Goal: Transaction & Acquisition: Purchase product/service

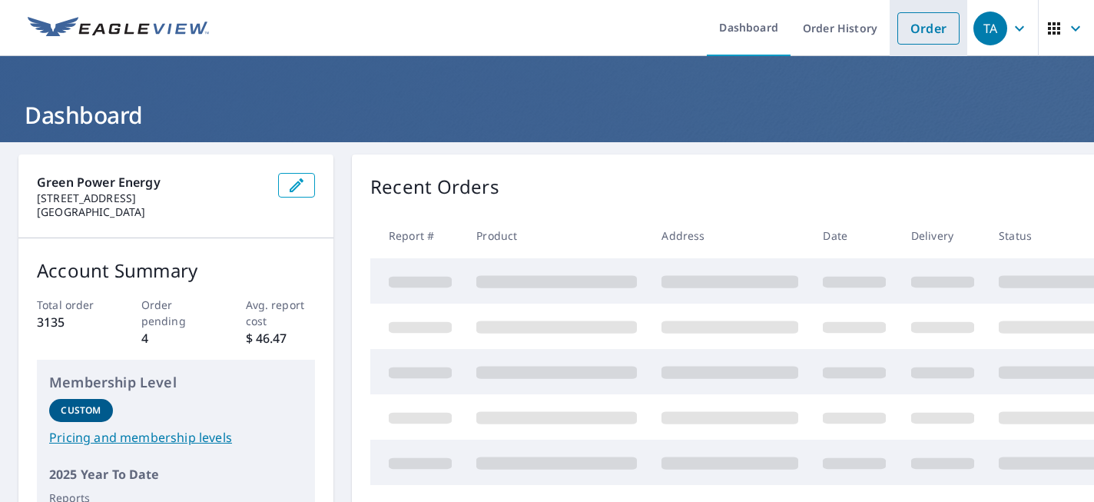
click at [906, 35] on link "Order" at bounding box center [929, 28] width 62 height 32
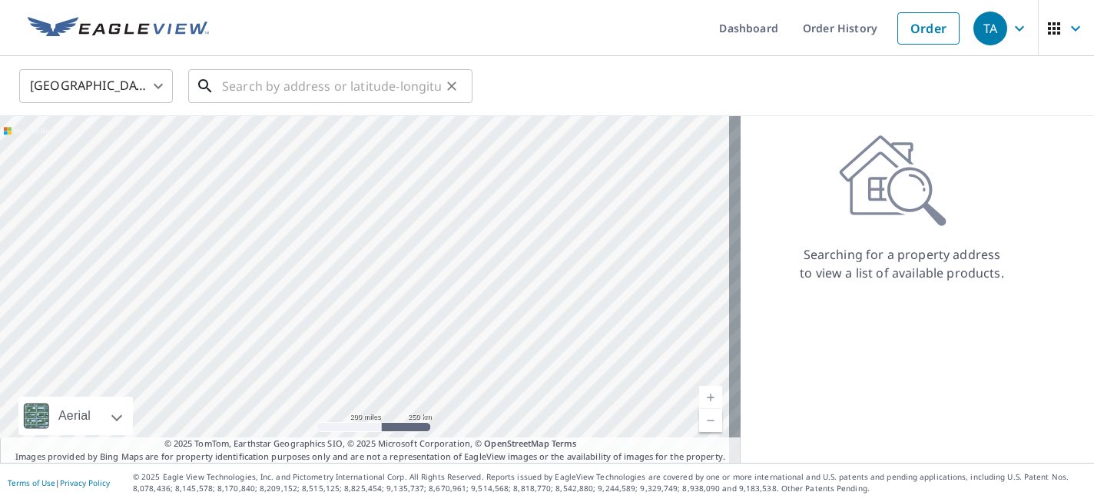
click at [282, 91] on input "text" at bounding box center [331, 86] width 219 height 43
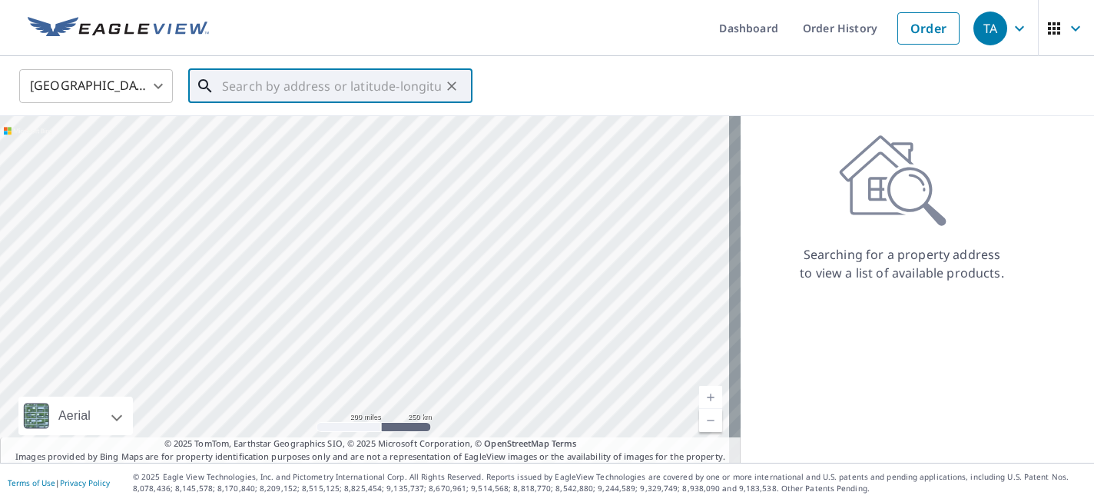
paste input "[STREET_ADDRESS]"
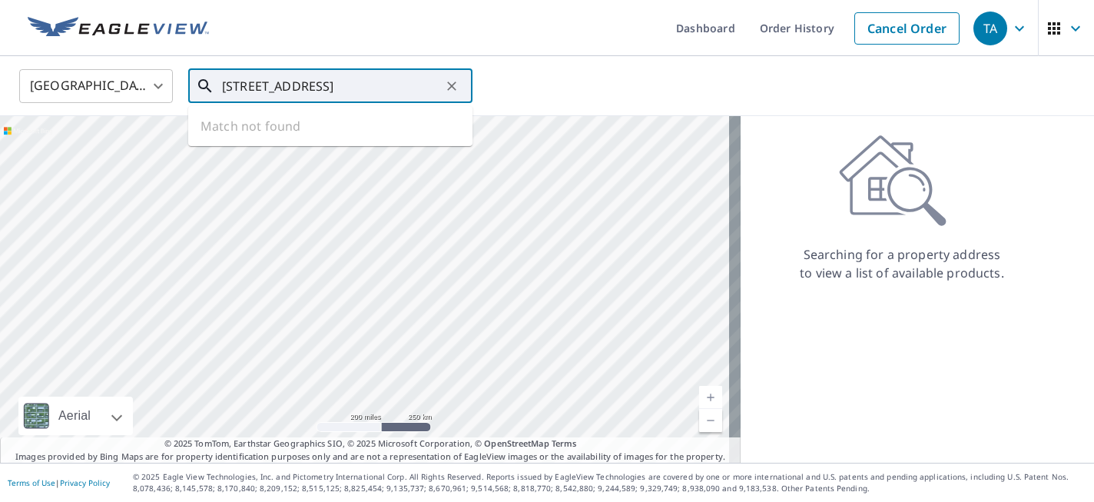
scroll to position [0, 35]
type input "[STREET_ADDRESS]"
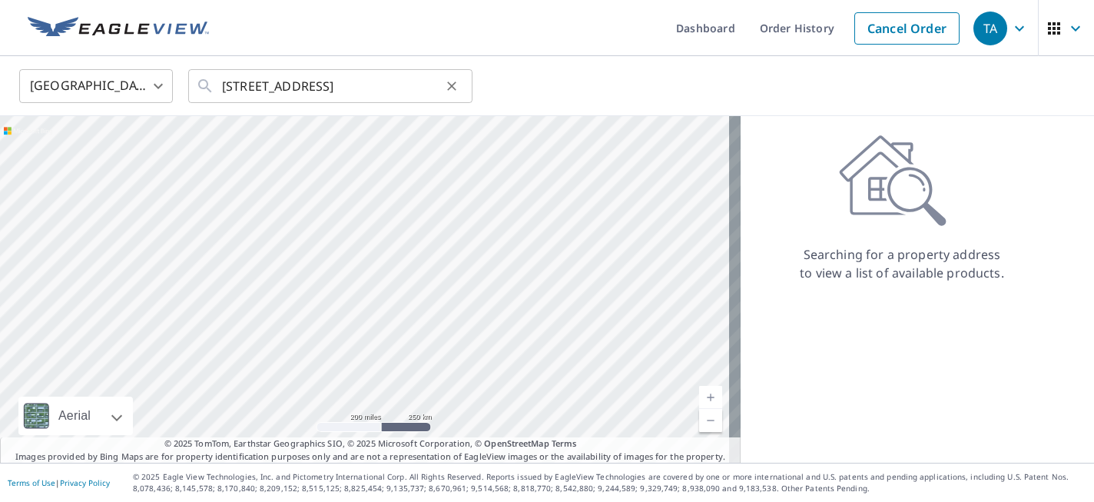
scroll to position [0, 0]
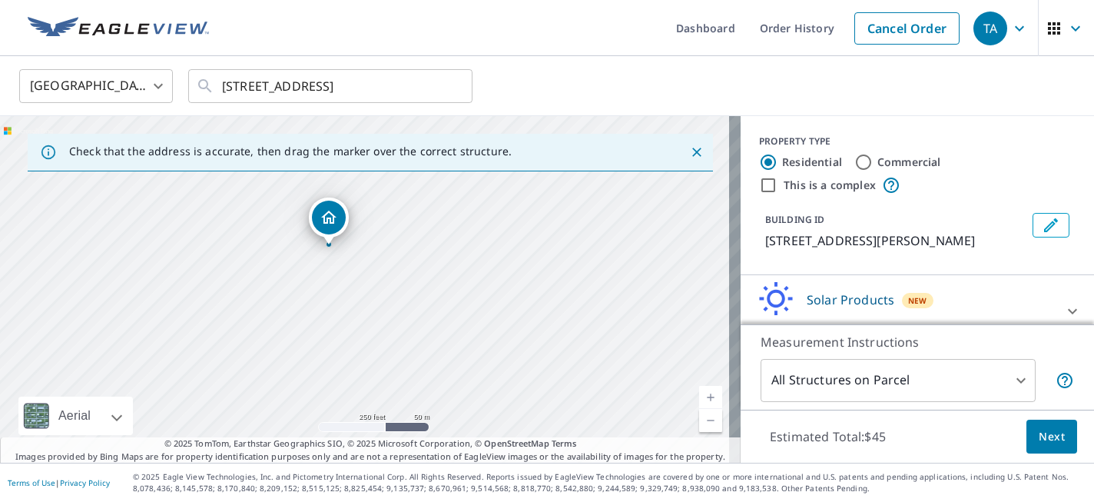
drag, startPoint x: 381, startPoint y: 295, endPoint x: 568, endPoint y: 234, distance: 196.6
click at [568, 234] on div "[STREET_ADDRESS][PERSON_NAME]" at bounding box center [370, 289] width 741 height 347
drag, startPoint x: 450, startPoint y: 280, endPoint x: 737, endPoint y: 216, distance: 294.4
click at [737, 216] on div "Check that the address is accurate, then drag the marker over the correct struc…" at bounding box center [547, 289] width 1094 height 347
click at [664, 256] on div "[STREET_ADDRESS][PERSON_NAME]" at bounding box center [370, 289] width 741 height 347
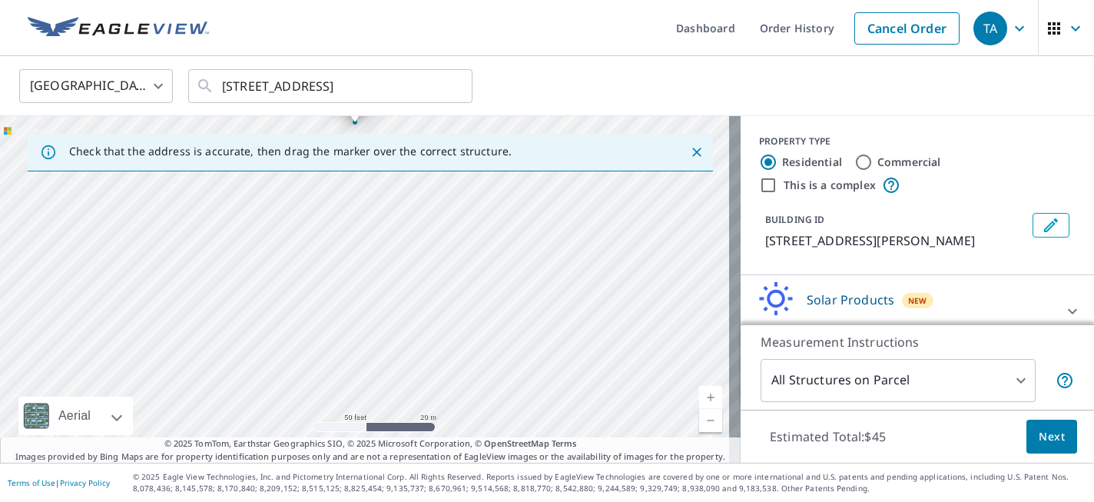
drag, startPoint x: 427, startPoint y: 283, endPoint x: 560, endPoint y: 310, distance: 136.6
click at [560, 310] on div "[STREET_ADDRESS][PERSON_NAME]" at bounding box center [370, 289] width 741 height 347
drag, startPoint x: 460, startPoint y: 200, endPoint x: 486, endPoint y: 314, distance: 116.5
click at [1042, 229] on icon "Edit building 1" at bounding box center [1051, 225] width 18 height 18
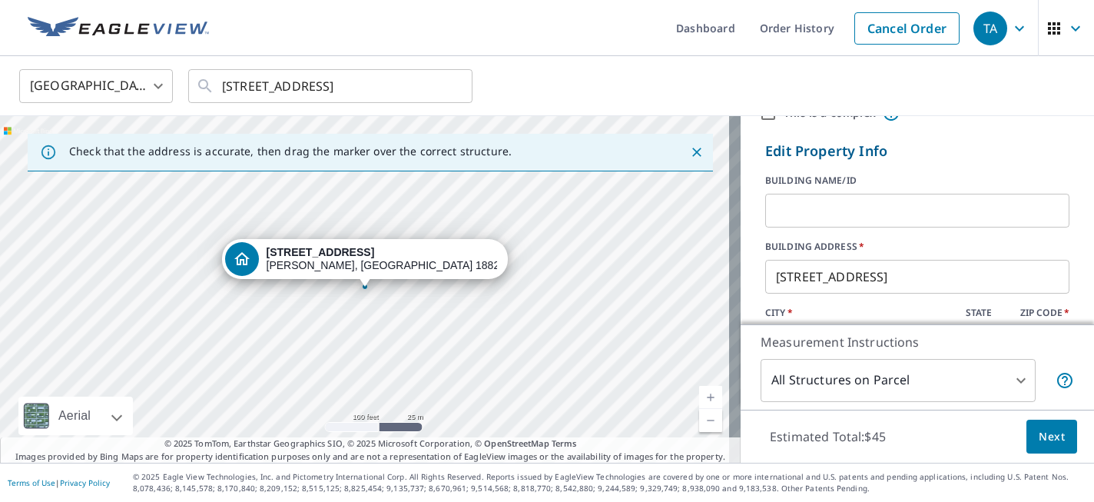
scroll to position [73, 0]
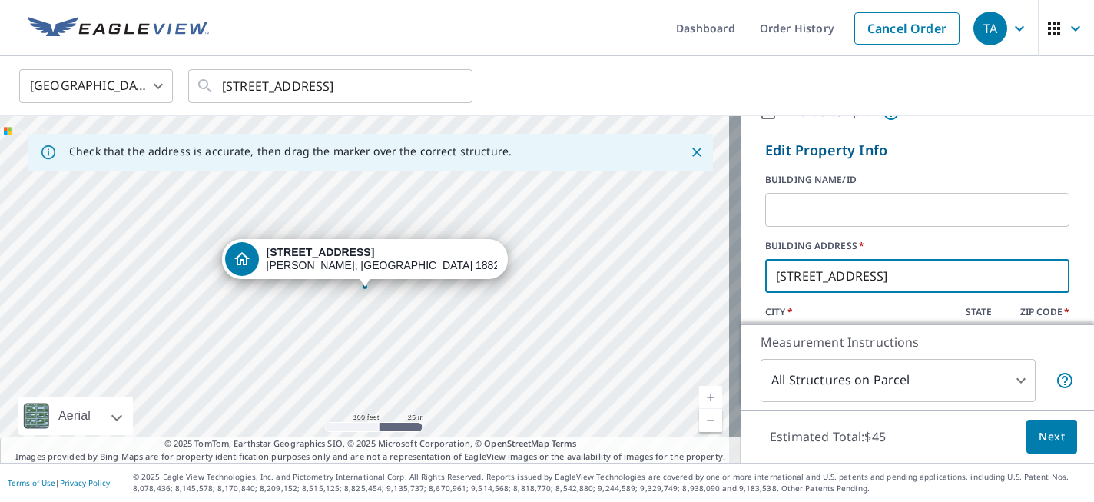
click at [786, 271] on input "[STREET_ADDRESS]" at bounding box center [917, 275] width 304 height 43
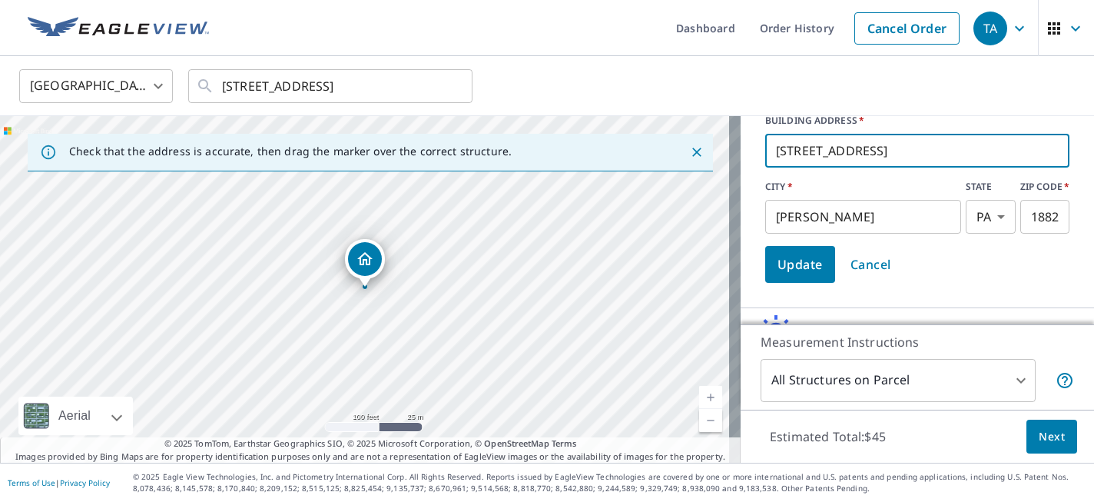
type input "[STREET_ADDRESS]"
click at [792, 271] on span "Update" at bounding box center [800, 265] width 45 height 22
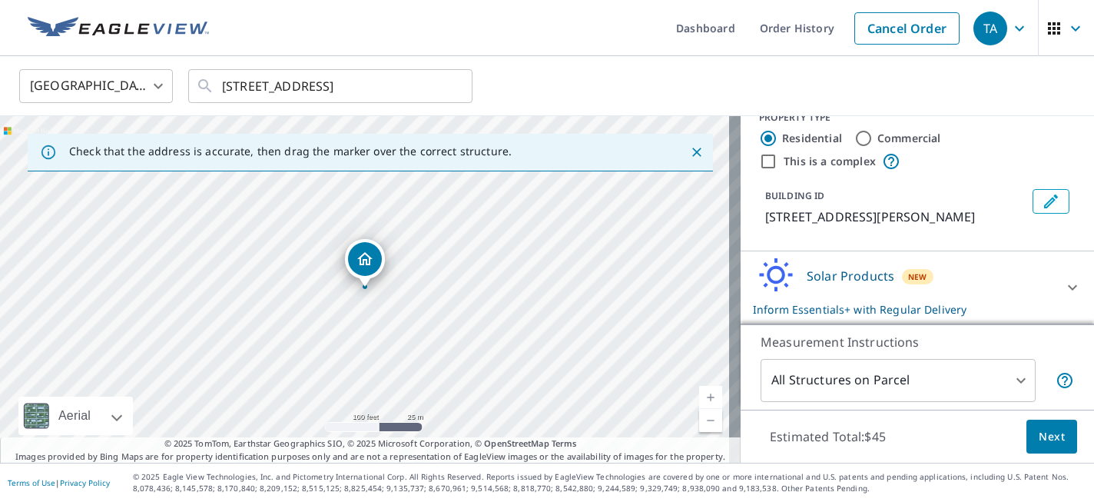
scroll to position [24, 0]
click at [1039, 437] on span "Next" at bounding box center [1052, 436] width 26 height 19
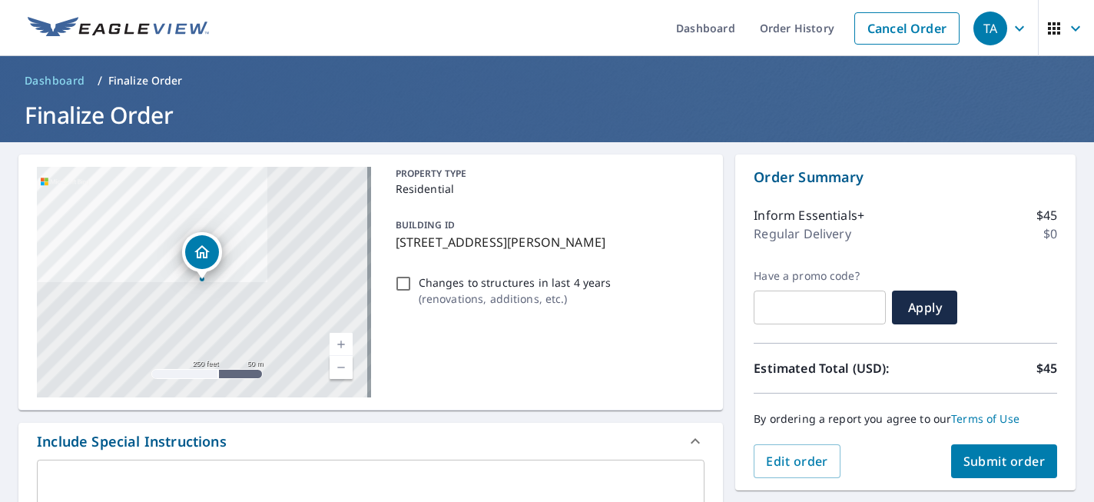
click at [399, 284] on input "Changes to structures in last 4 years ( renovations, additions, etc. )" at bounding box center [403, 283] width 18 height 18
checkbox input "true"
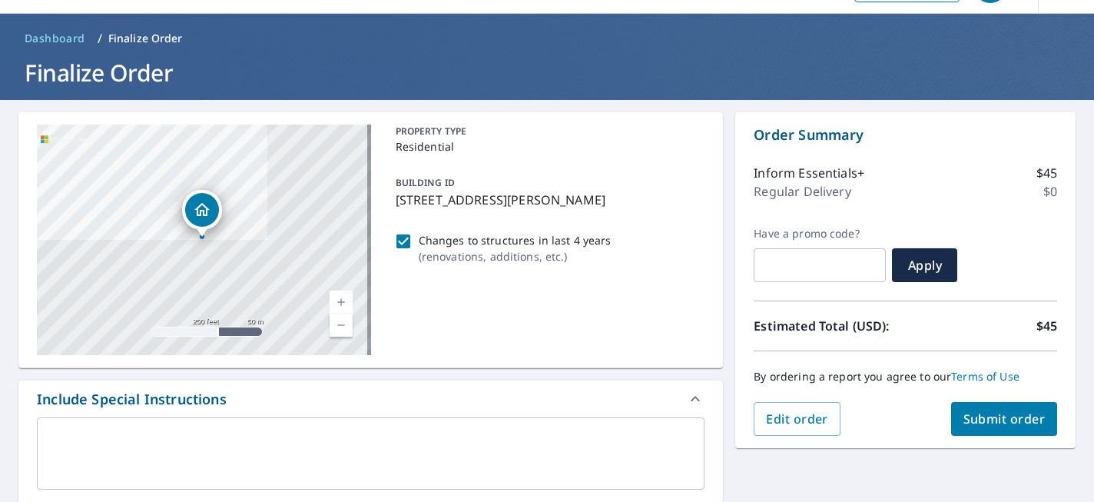
scroll to position [61, 0]
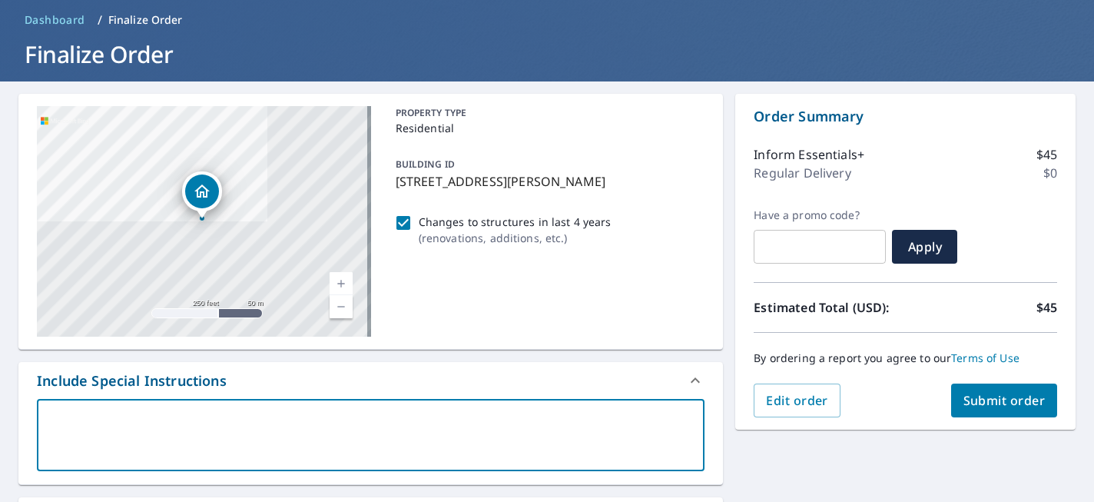
click at [411, 425] on textarea at bounding box center [371, 435] width 646 height 44
type textarea "A"
type textarea "x"
type textarea "An"
type textarea "x"
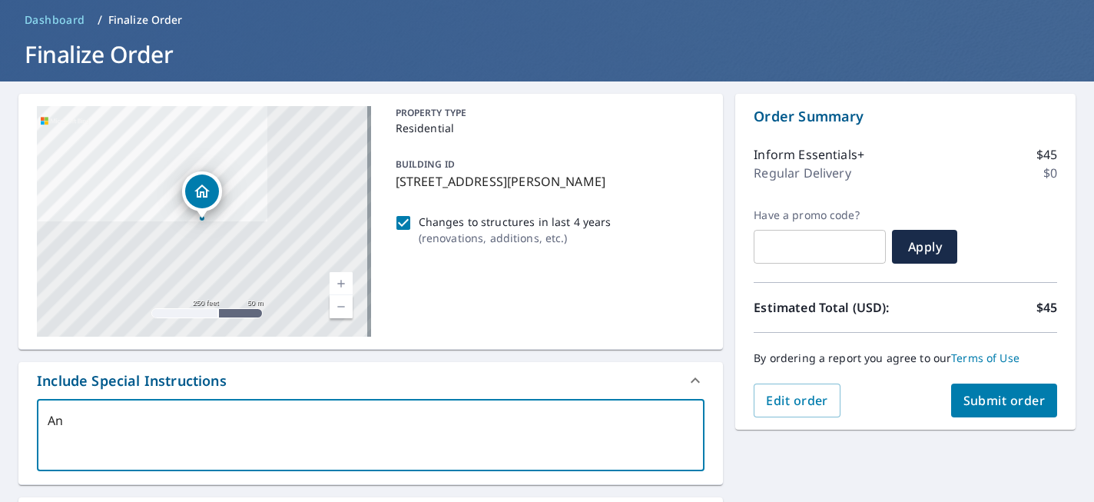
type textarea "An"
type textarea "x"
type textarea "An a"
type textarea "x"
type textarea "An ad"
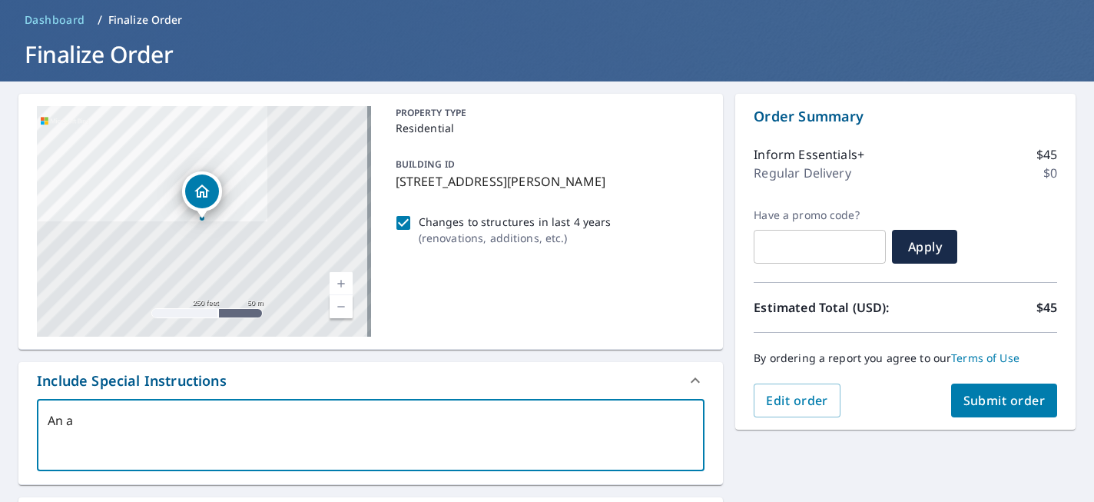
type textarea "x"
type textarea "An add"
type textarea "x"
type textarea "An addi"
type textarea "x"
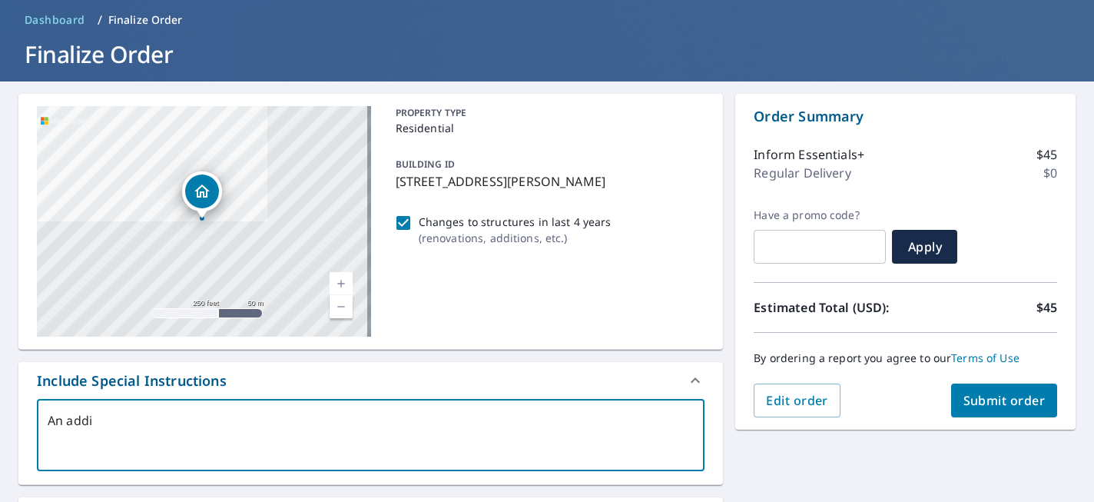
type textarea "An addit"
type textarea "x"
type textarea "An [PERSON_NAME]"
type textarea "x"
type textarea "An additio"
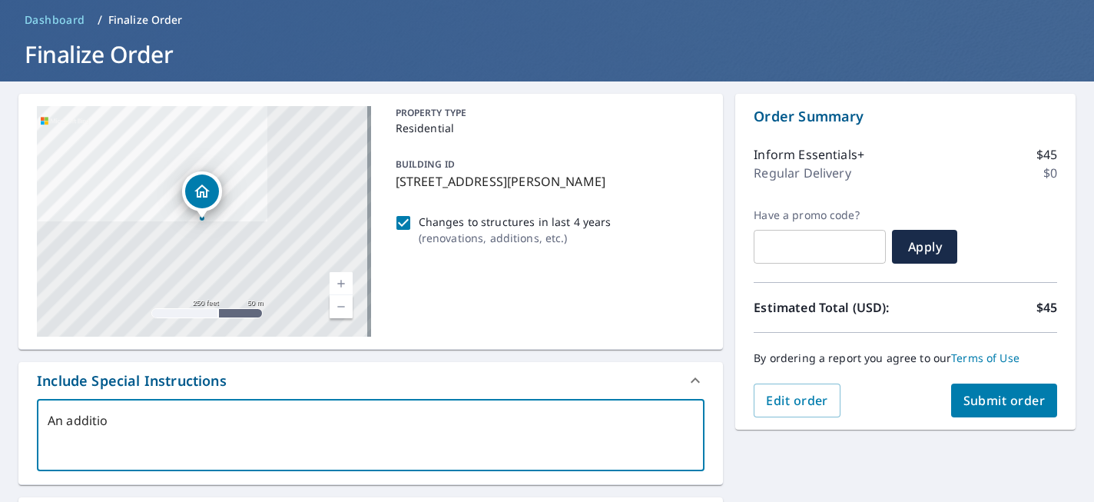
type textarea "x"
type textarea "An addition"
type textarea "x"
type textarea "An addition"
type textarea "x"
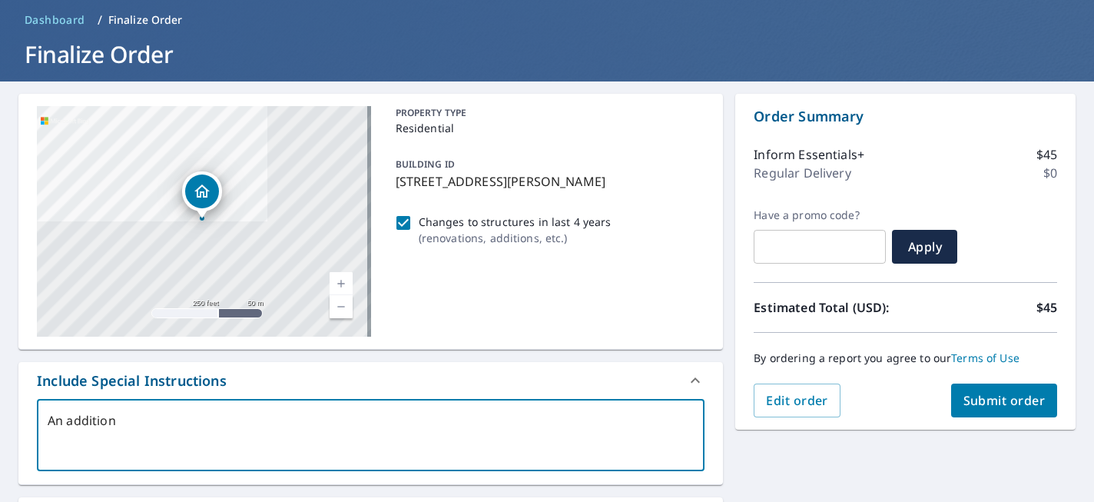
type textarea "An addition w"
type textarea "x"
type textarea "An addition wa"
type textarea "x"
type textarea "An addition was"
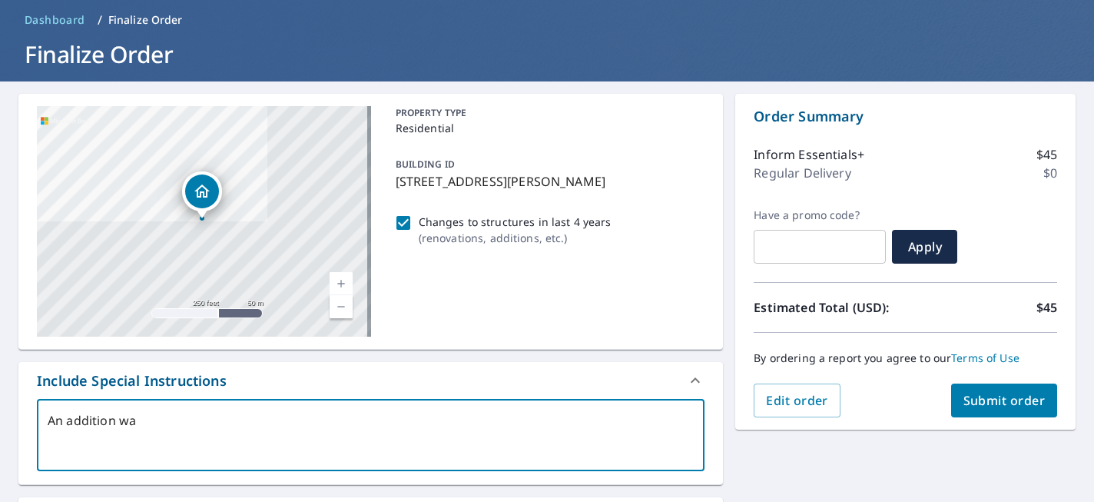
type textarea "x"
type textarea "An addition was"
type textarea "x"
type textarea "An addition was a"
type textarea "x"
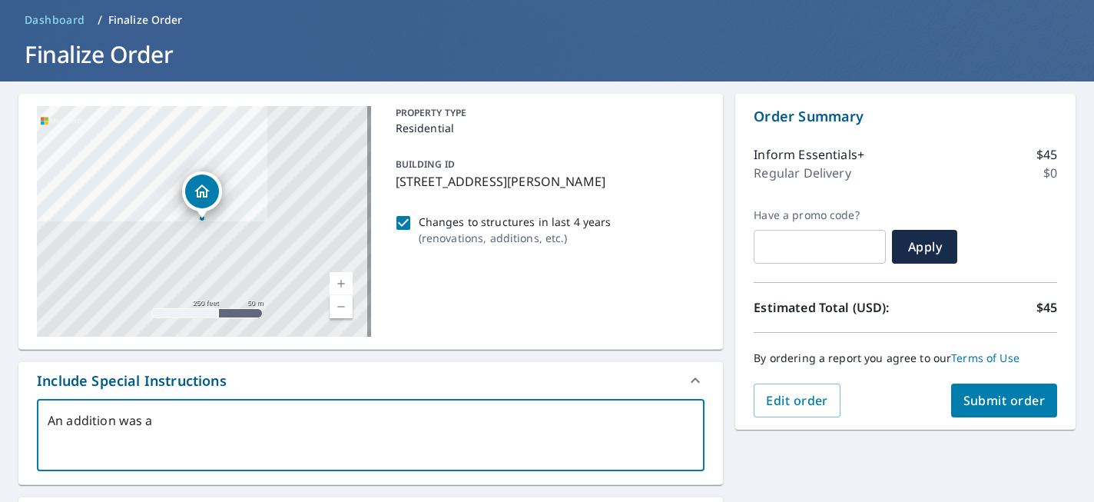
type textarea "An addition was ad"
type textarea "x"
type textarea "An addition was add"
type textarea "x"
type textarea "An addition was adde"
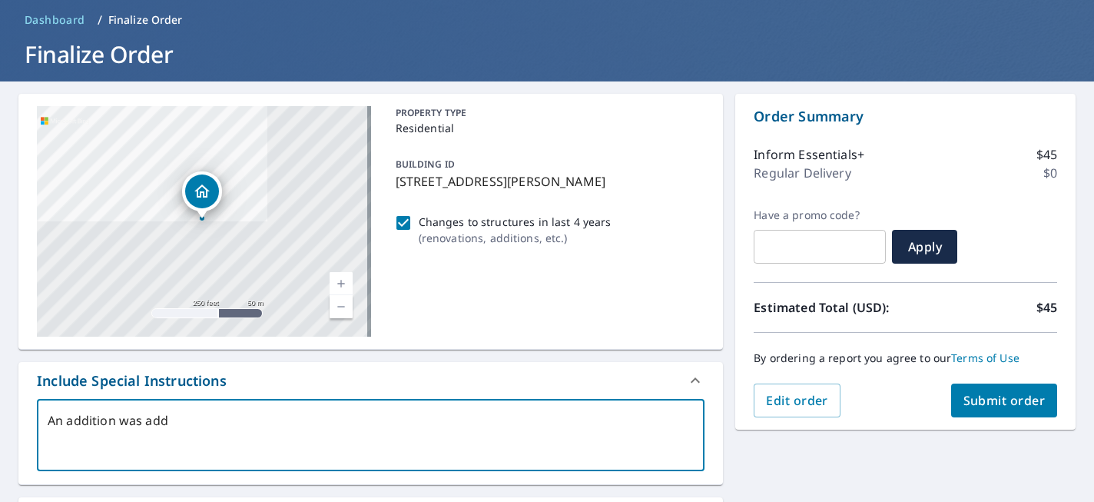
type textarea "x"
type textarea "An addition was added"
type textarea "x"
type textarea "An addition was added"
type textarea "x"
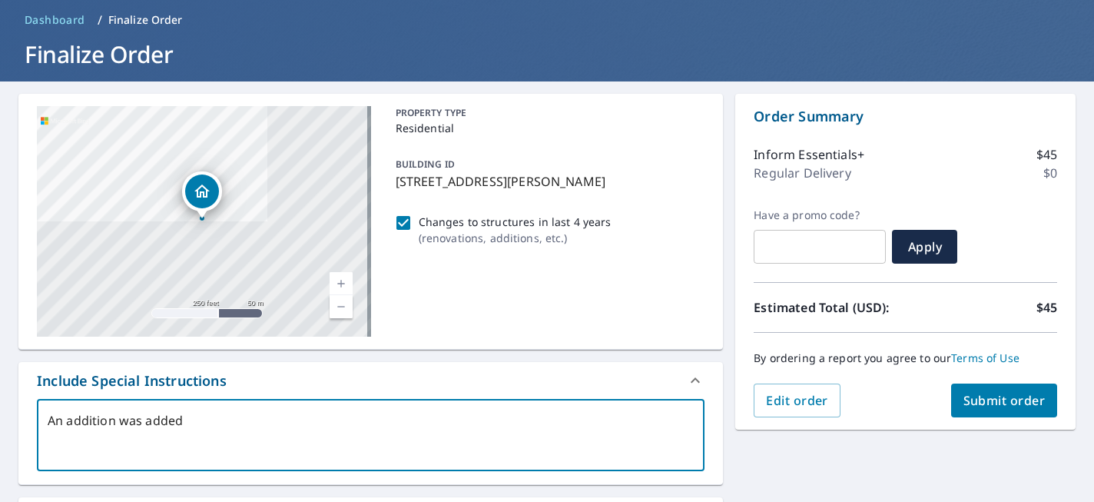
type textarea "An addition was added t"
type textarea "x"
type textarea "An addition was added to"
type textarea "x"
type textarea "An addition was added to"
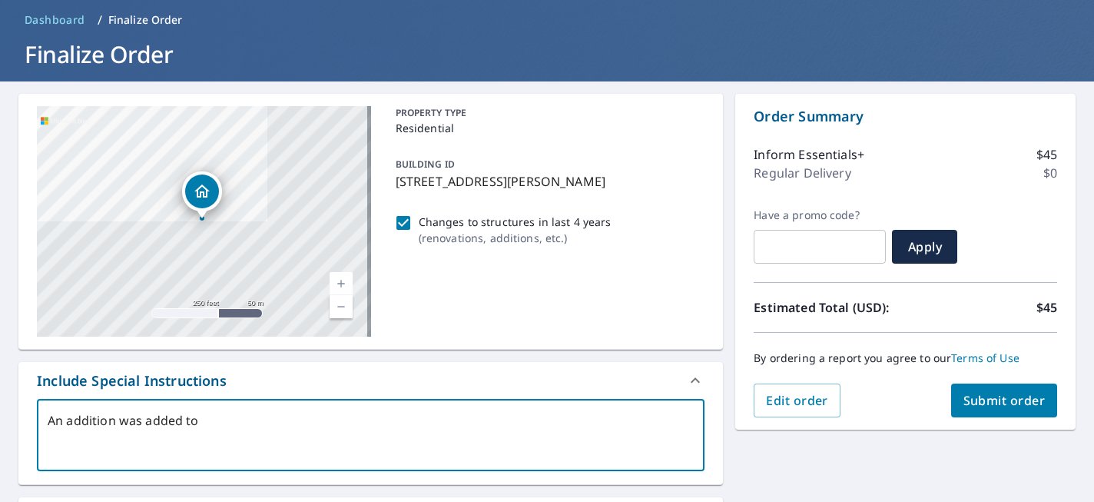
type textarea "x"
type textarea "An addition was added to t"
type textarea "x"
type textarea "An addition was added to th"
type textarea "x"
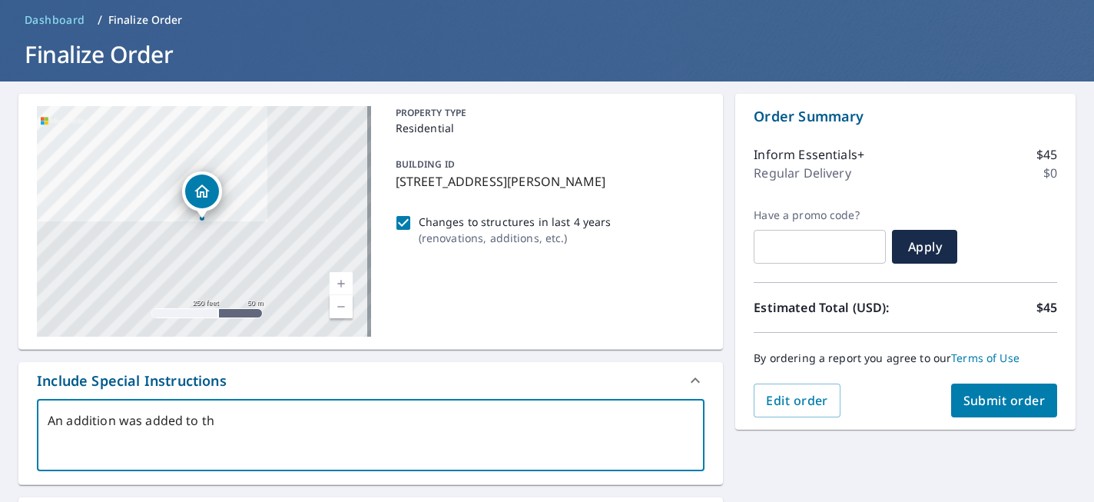
type textarea "An addition was added to thi"
type textarea "x"
type textarea "An addition was added to this"
type textarea "x"
type textarea "An addition was added to this"
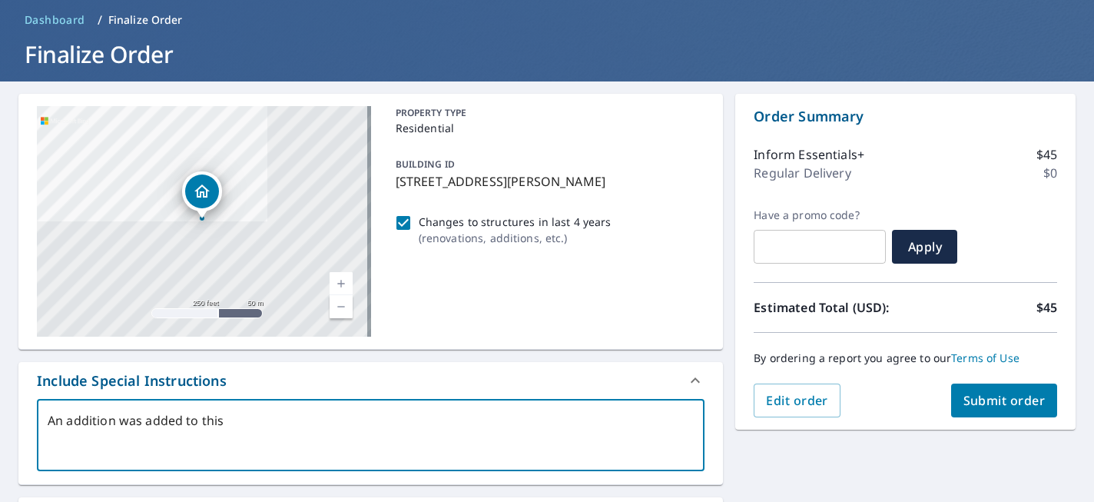
type textarea "x"
type textarea "An addition was added to this h"
type textarea "x"
type textarea "An addition was added to this ho"
type textarea "x"
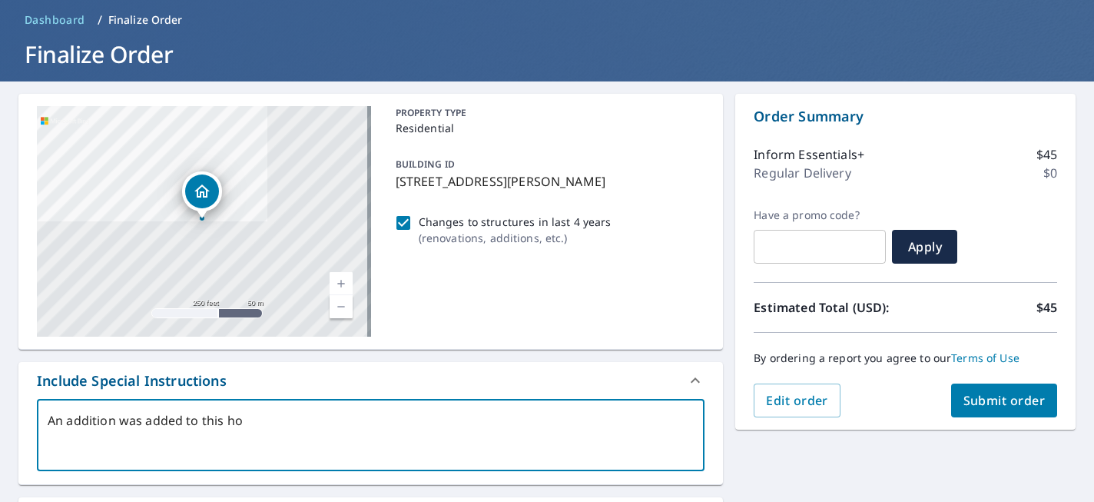
type textarea "An addition was added to this hom"
type textarea "x"
type textarea "An addition was added to this home"
type textarea "x"
type textarea "An addition was added to this home,"
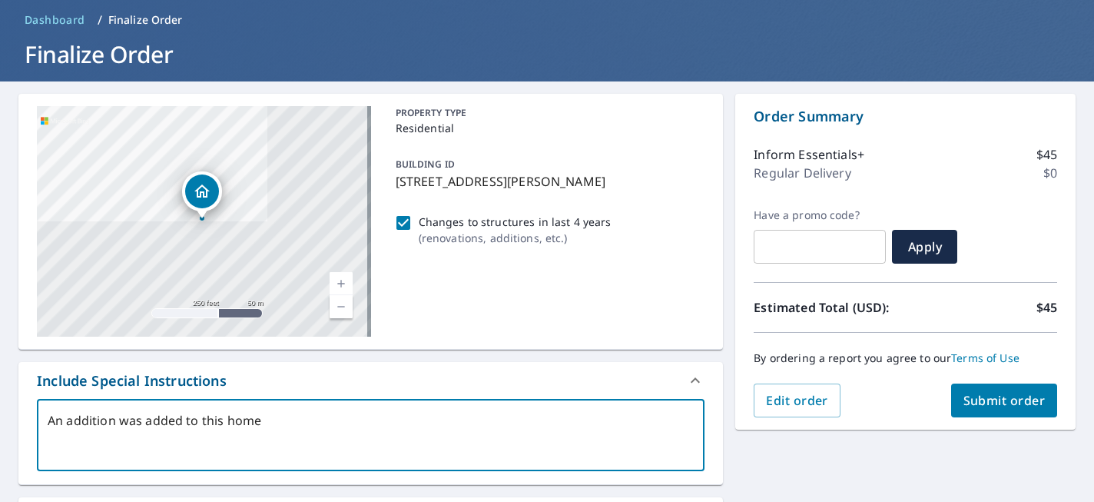
type textarea "x"
type textarea "An addition was added to this home,"
type textarea "x"
type textarea "An addition was added to this home,"
type textarea "x"
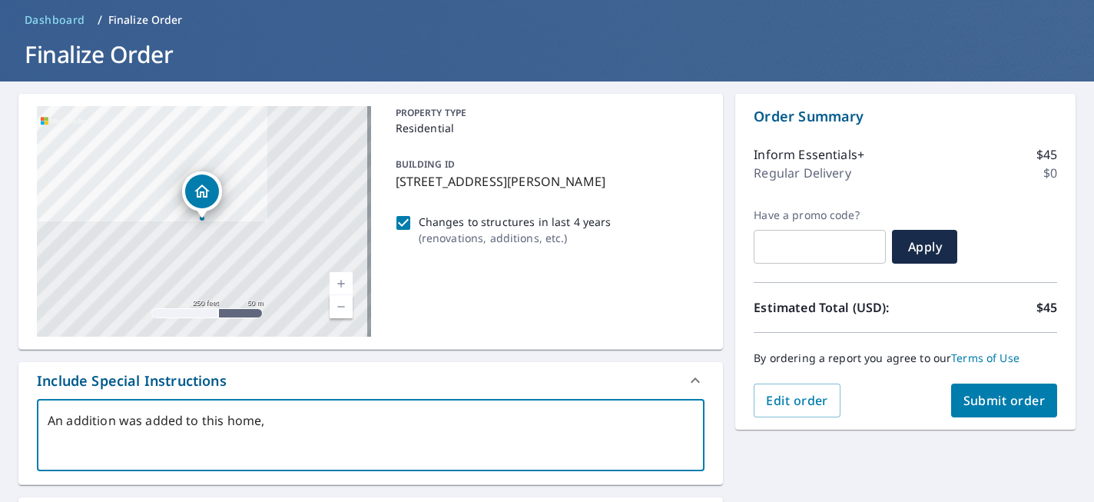
type textarea "An addition was added to this home"
type textarea "x"
type textarea "An addition was added to this home"
type textarea "x"
type textarea "An addition was added to this home a"
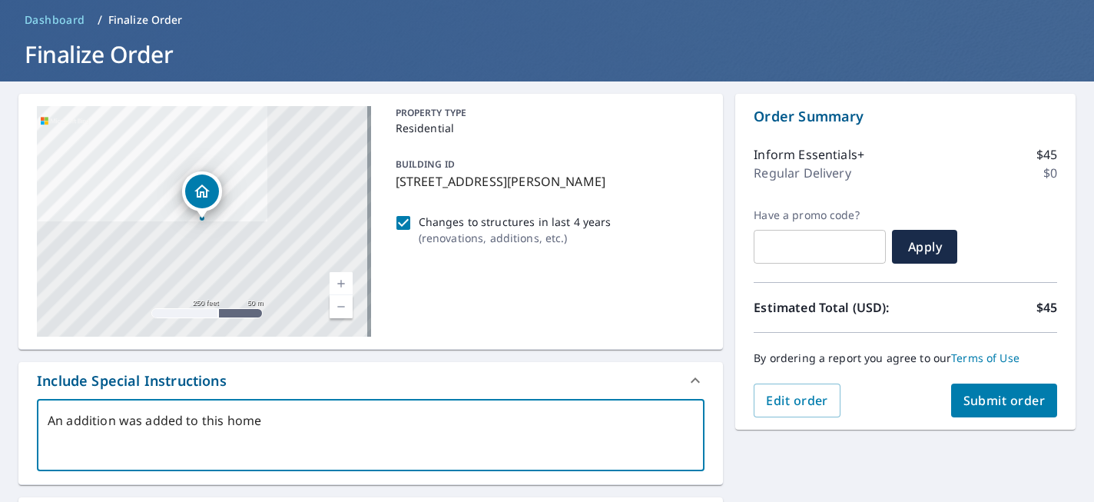
type textarea "x"
type textarea "An addition was added to this home an"
type textarea "x"
type textarea "An addition was added to this home and"
type textarea "x"
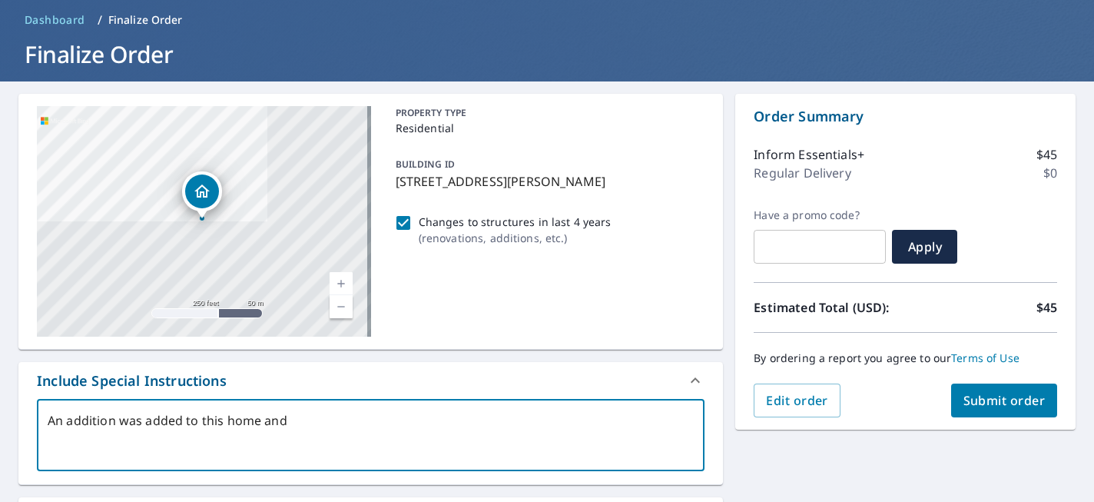
type textarea "An addition was added to this home and"
type textarea "x"
type textarea "An addition was added to this home and r"
type textarea "x"
type textarea "An addition was added to this home and re"
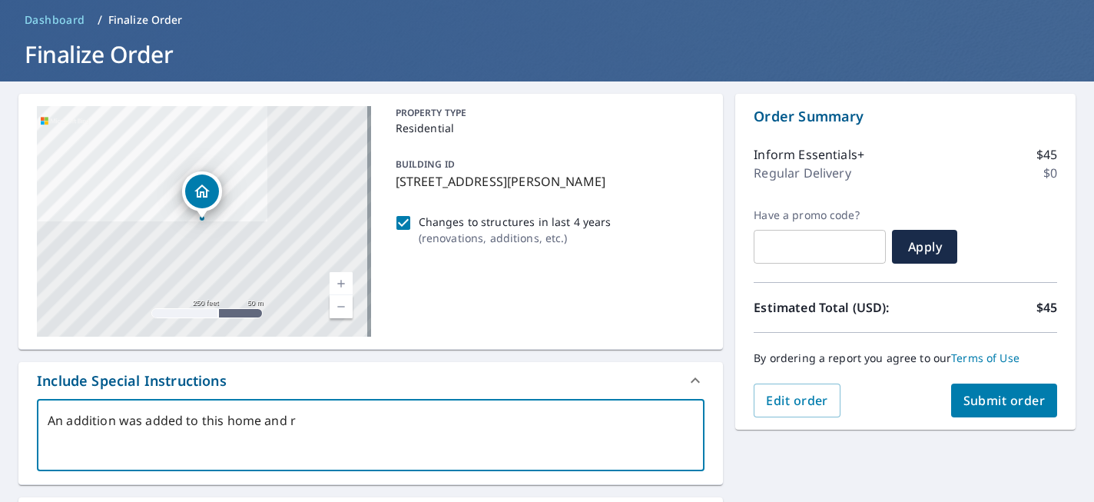
type textarea "x"
type textarea "An addition was added to this home and rec"
type textarea "x"
type textarea "An addition was added to this home and rece"
type textarea "x"
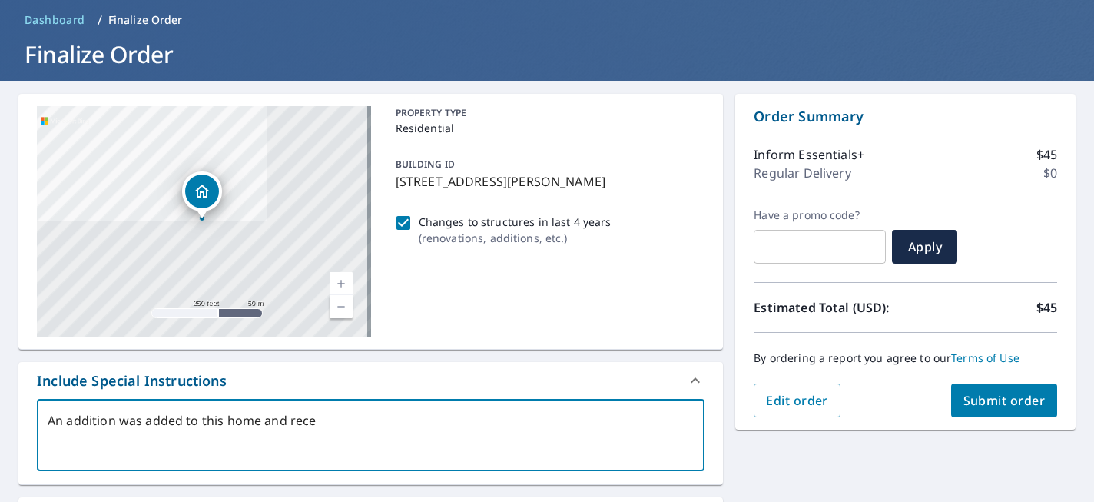
type textarea "An addition was added to this home and recen"
type textarea "x"
type textarea "An addition was added to this home and recent"
type textarea "x"
type textarea "An addition was added to this home and recentl"
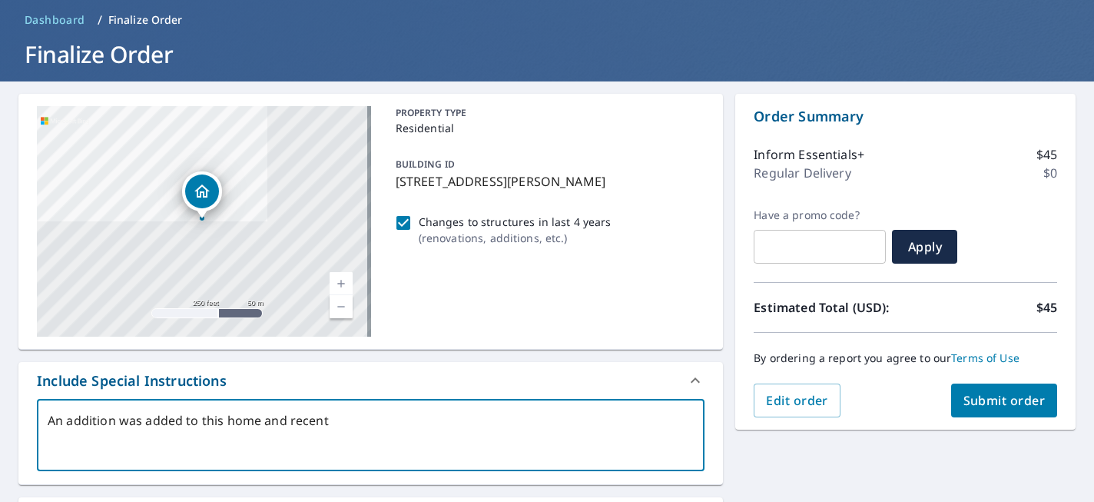
type textarea "x"
type textarea "An addition was added to this home and recently"
type textarea "x"
type textarea "An addition was added to this home and recently"
type textarea "x"
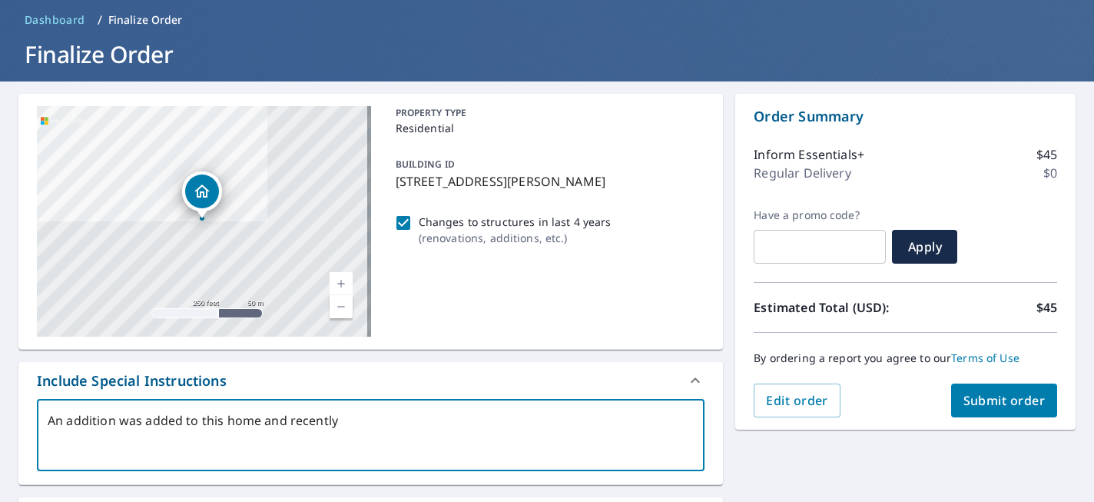
type textarea "An addition was added to this home and recently c"
type textarea "x"
type textarea "An addition was added to this home and recently co"
type textarea "x"
type textarea "An addition was added to this home and recently com"
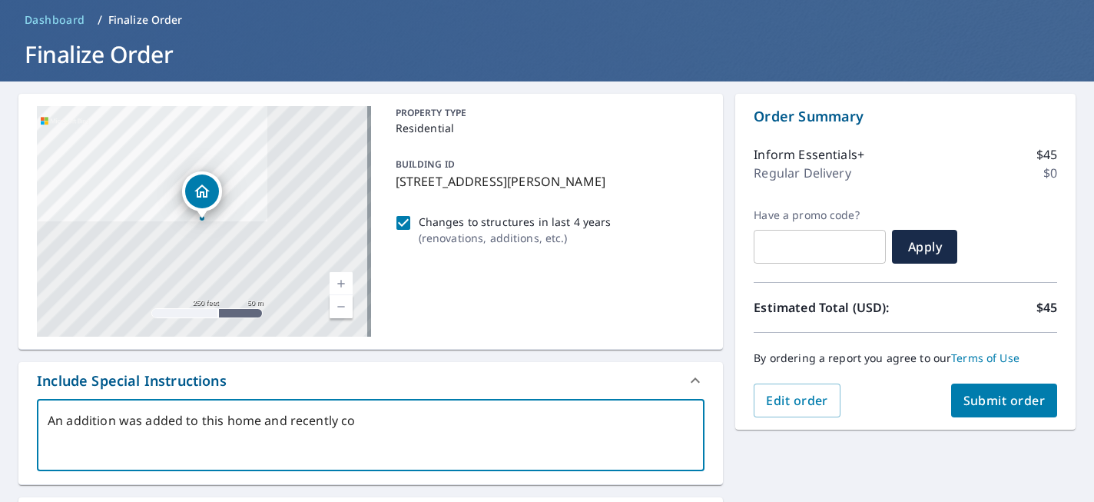
type textarea "x"
type textarea "An addition was added to this home and recently comp"
type textarea "x"
type textarea "An addition was added to this home and recently compl"
type textarea "x"
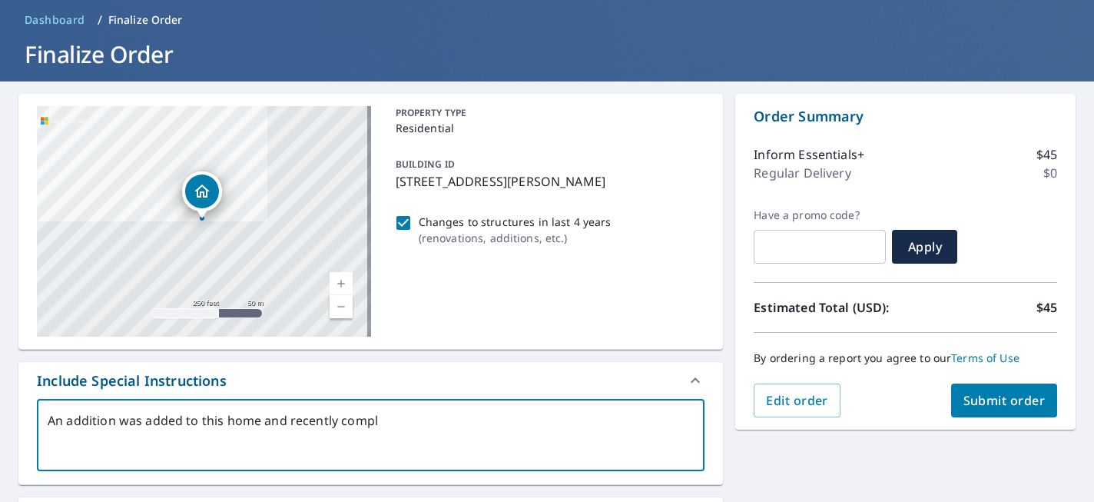
type textarea "An addition was added to this home and recently complt"
type textarea "x"
type textarea "An addition was added to this home and recently complte"
type textarea "x"
type textarea "An addition was added to this home and recently complt"
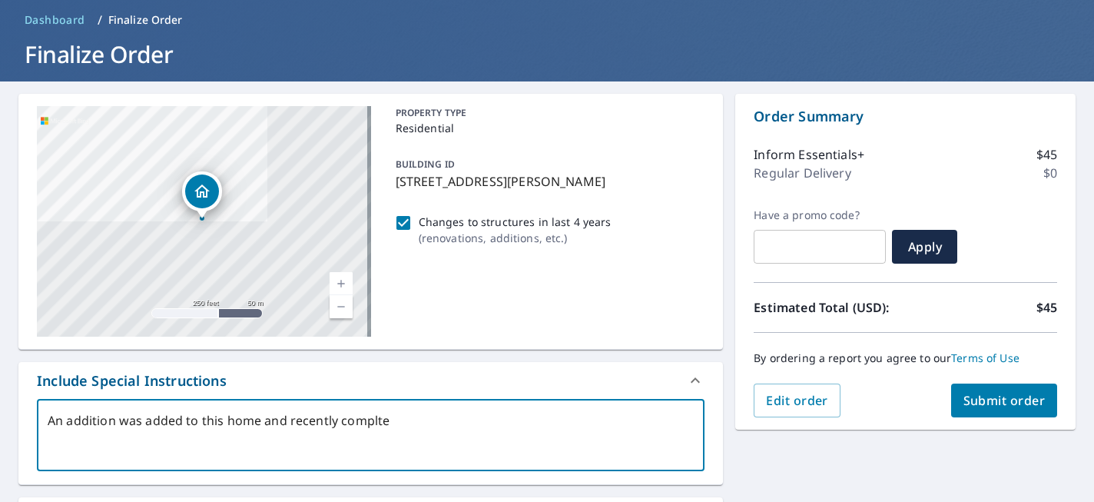
type textarea "x"
type textarea "An addition was added to this home and recently compl"
type textarea "x"
type textarea "An addition was added to this home and recently comple"
type textarea "x"
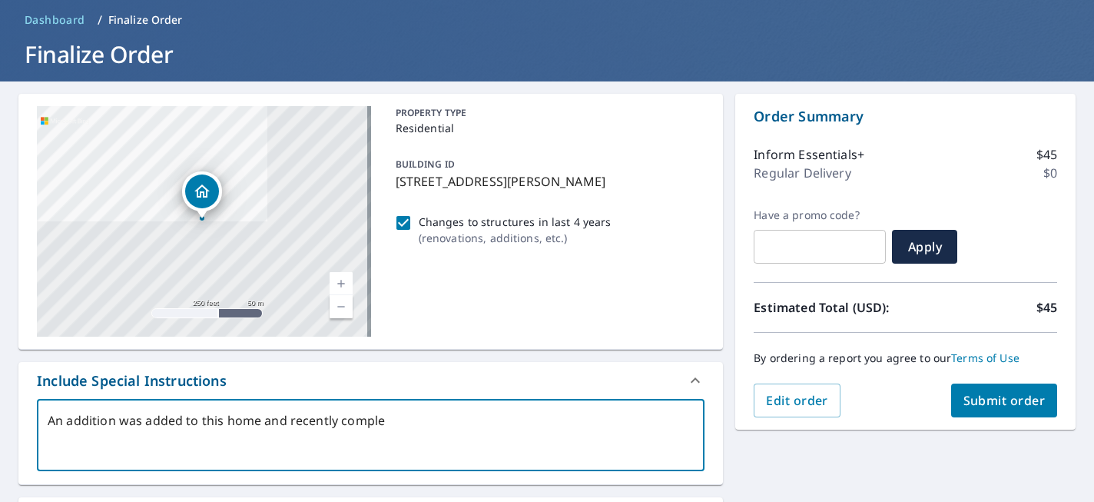
type textarea "An addition was added to this home and recently complet"
type textarea "x"
type textarea "An addition was added to this home and recently complete"
type textarea "x"
type textarea "An addition was added to this home and recently completed"
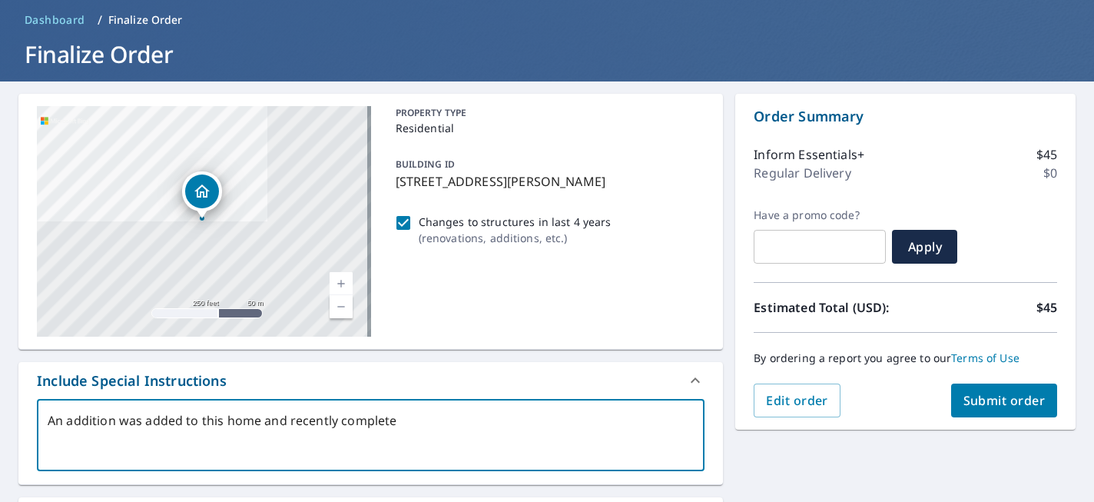
type textarea "x"
type textarea "An addition was added to this home and recently completed"
type textarea "x"
type textarea "An addition was added to this home and recently completed i"
type textarea "x"
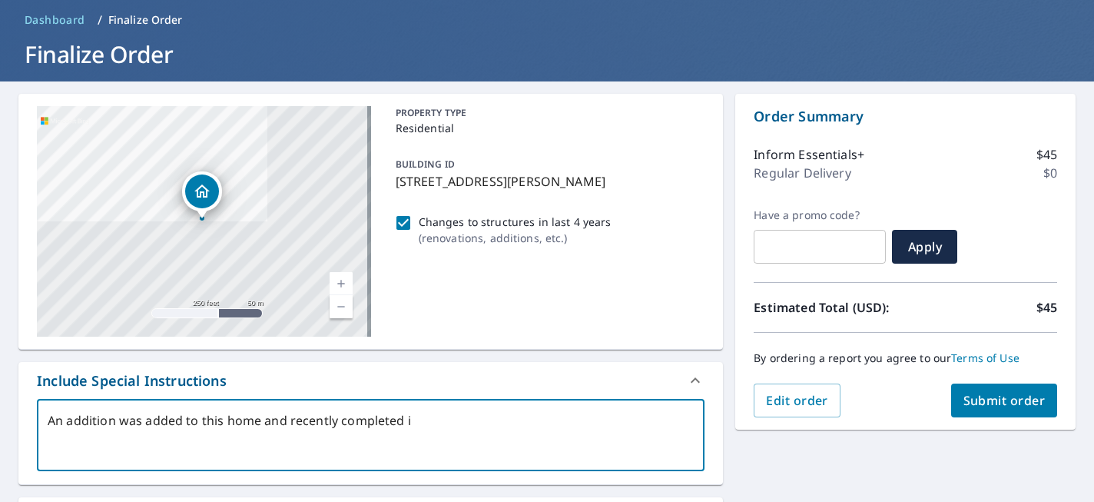
type textarea "An addition was added to this home and recently completed in"
type textarea "x"
type textarea "An addition was added to this home and recently completed in"
type textarea "x"
type textarea "An addition was added to this home and recently completed in 2"
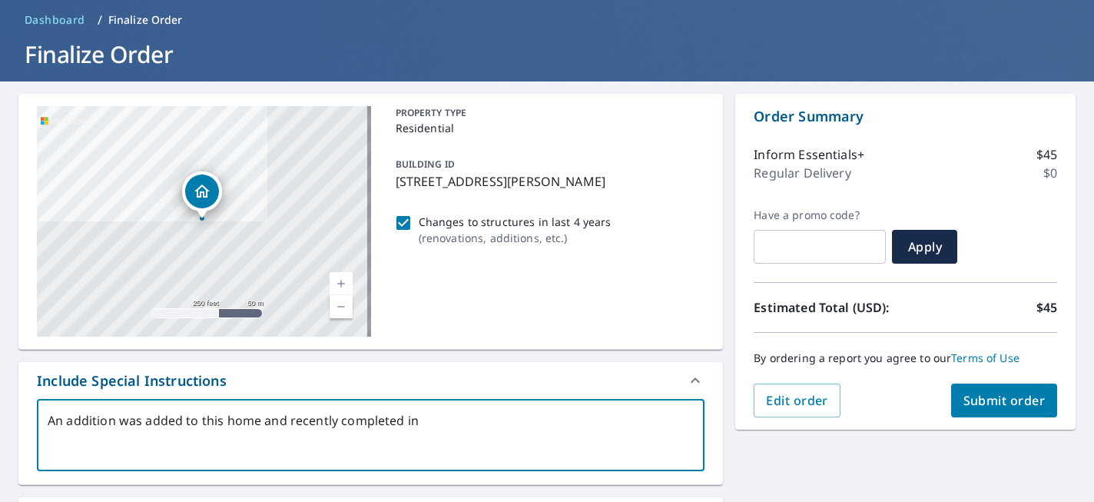
type textarea "x"
type textarea "An addition was added to this home and recently completed in 20"
type textarea "x"
type textarea "An addition was added to this home and recently completed in 202"
type textarea "x"
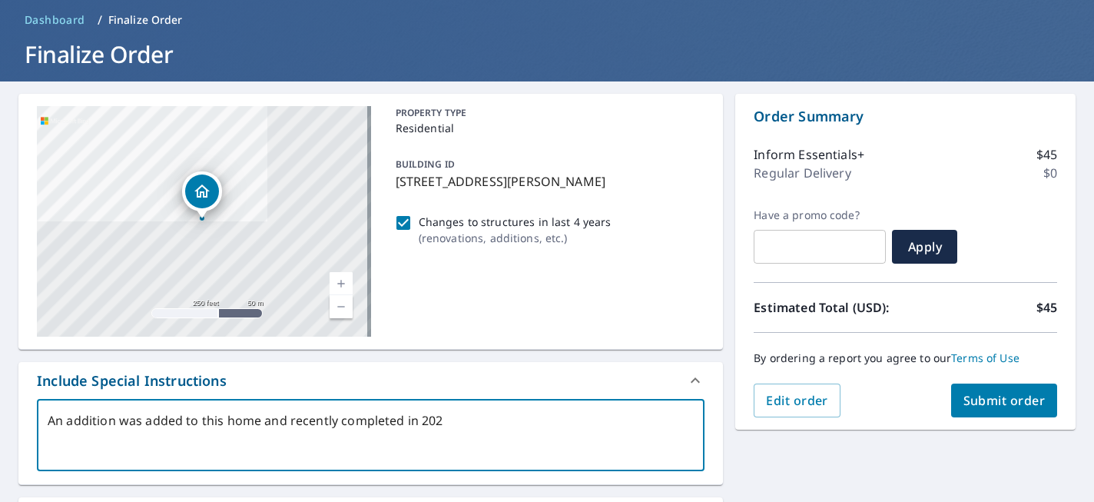
type textarea "An addition was added to this home and recently completed in [DATE]"
type textarea "x"
type textarea "An addition was added to this home and recently completed in [DATE],"
type textarea "x"
type textarea "An addition was added to this home and recently completed in [DATE],"
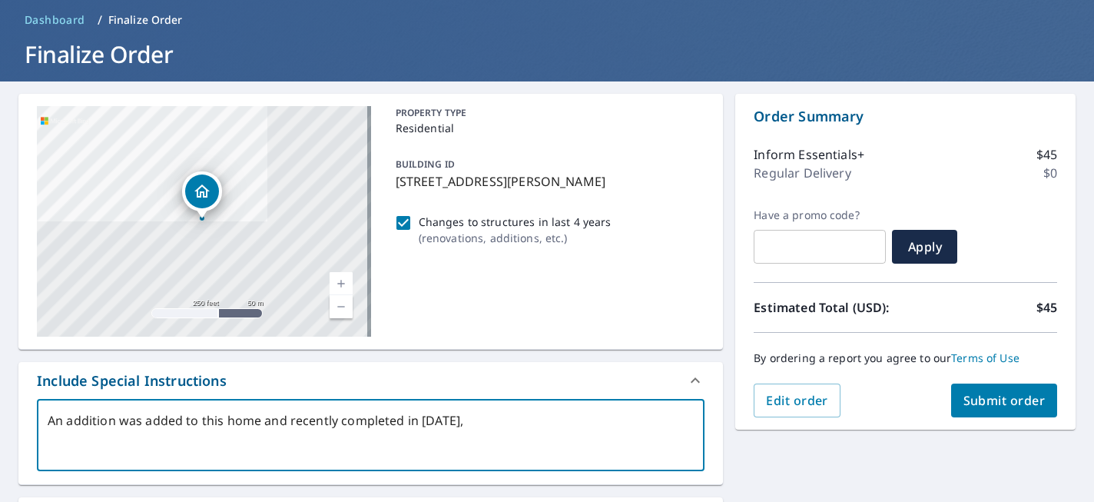
type textarea "x"
type textarea "An addition was added to this home and recently completed in [DATE], c"
type textarea "x"
type textarea "An addition was added to this home and recently completed in [DATE], co"
type textarea "x"
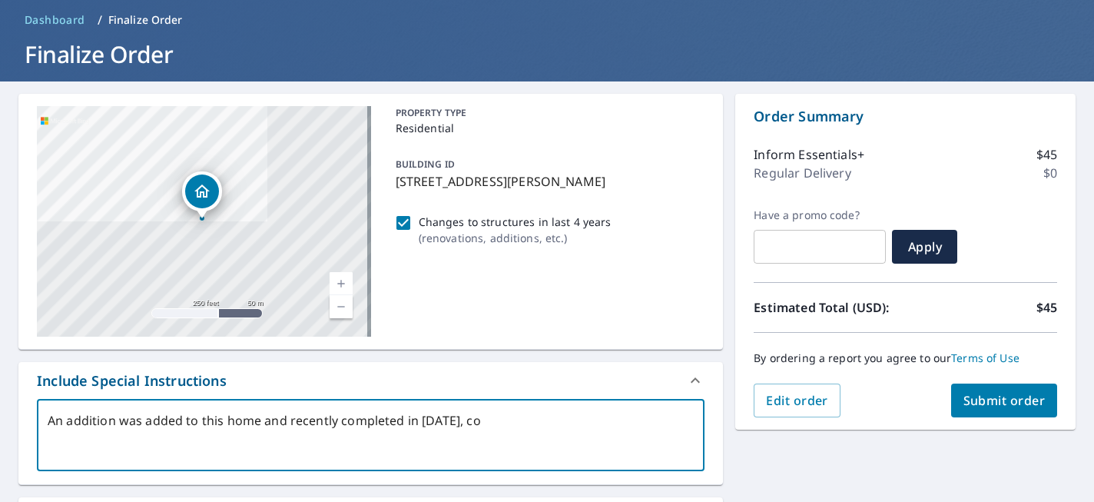
type textarea "An addition was added to this home and recently completed in [DATE], cou"
type textarea "x"
type textarea "An addition was added to this home and recently completed in [DATE], coul"
type textarea "x"
type textarea "An addition was added to this home and recently completed in [DATE], could"
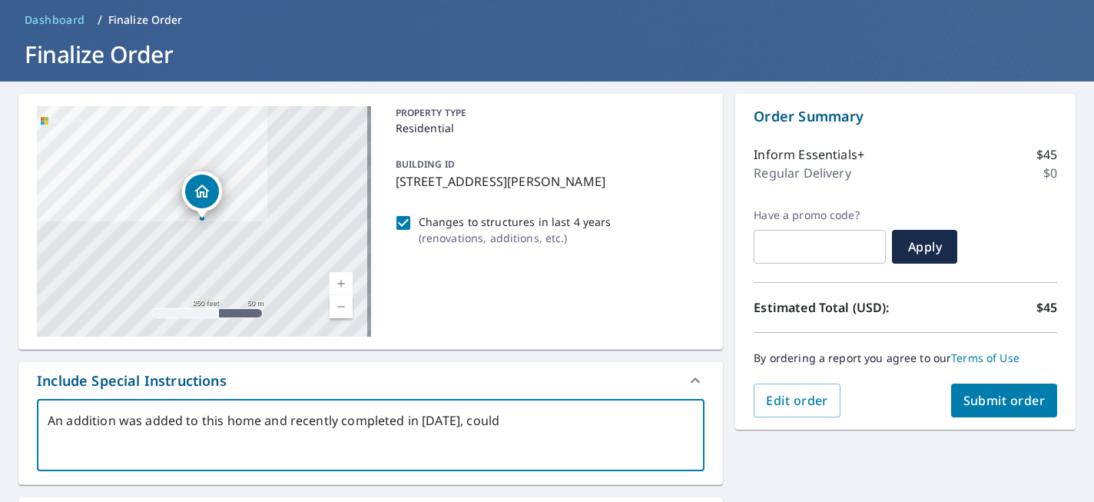
type textarea "x"
type textarea "An addition was added to this home and recently completed in [DATE], could"
type textarea "x"
type textarea "An addition was added to this home and recently completed in [DATE], could y"
type textarea "x"
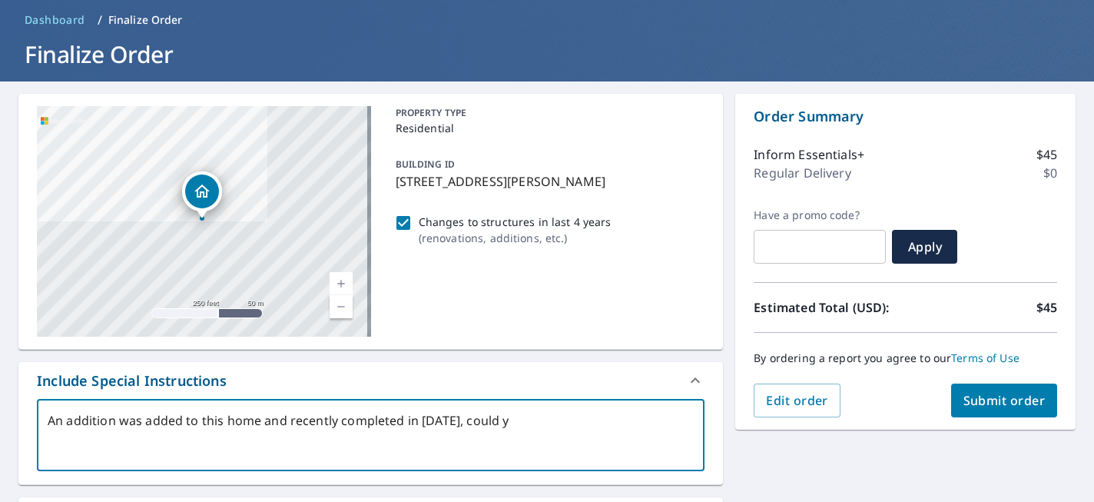
type textarea "An addition was added to this home and recently completed in [DATE], could yo"
type textarea "x"
type textarea "An addition was added to this home and recently completed in [DATE], could you"
type textarea "x"
type textarea "An addition was added to this home and recently completed in [DATE], could you"
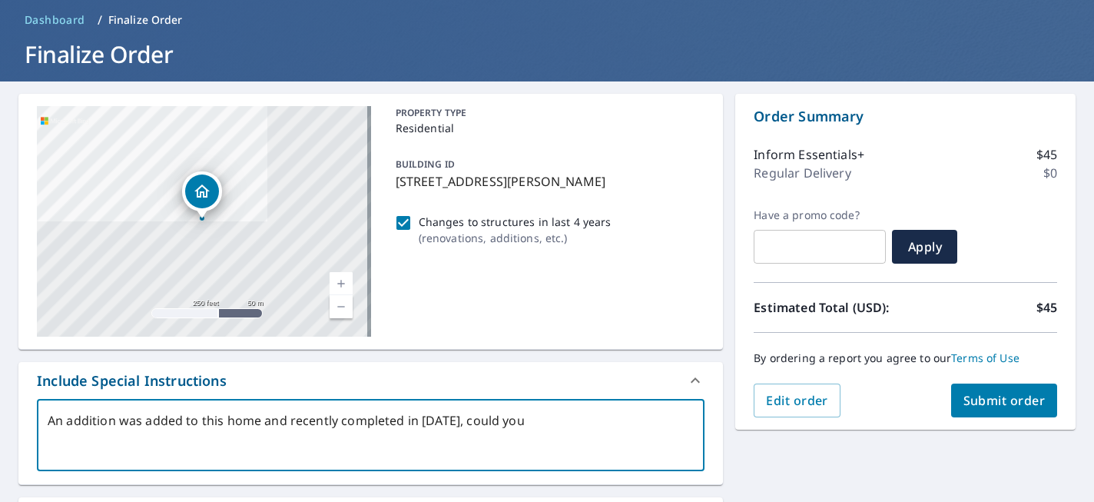
type textarea "x"
type textarea "An addition was added to this home and recently completed in [DATE], could you p"
type textarea "x"
type textarea "An addition was added to this home and recently completed in [DATE], could you …"
type textarea "x"
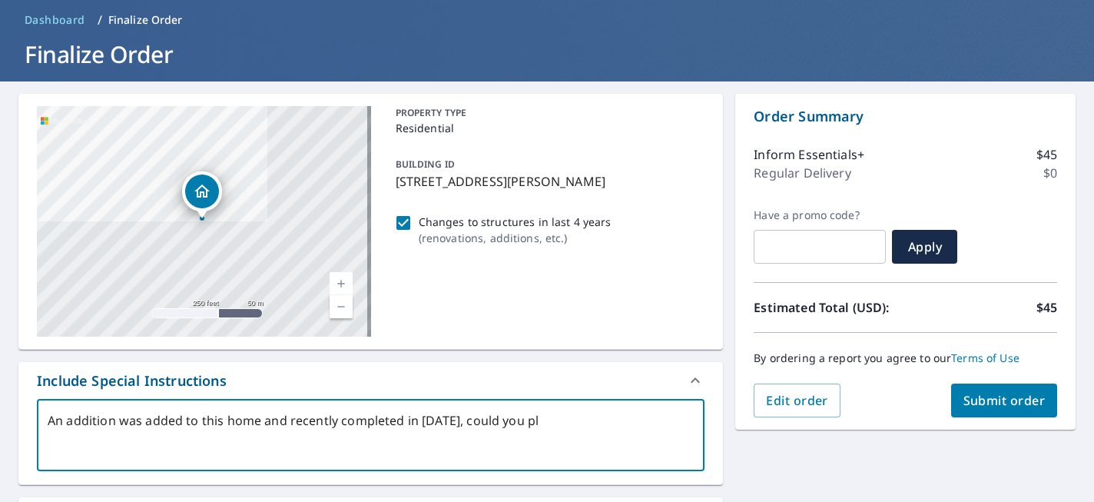
type textarea "An addition was added to this home and recently completed in [DATE], could you …"
type textarea "x"
type textarea "An addition was added to this home and recently completed in [DATE], could you …"
type textarea "x"
type textarea "An addition was added to this home and recently completed in [DATE], could you …"
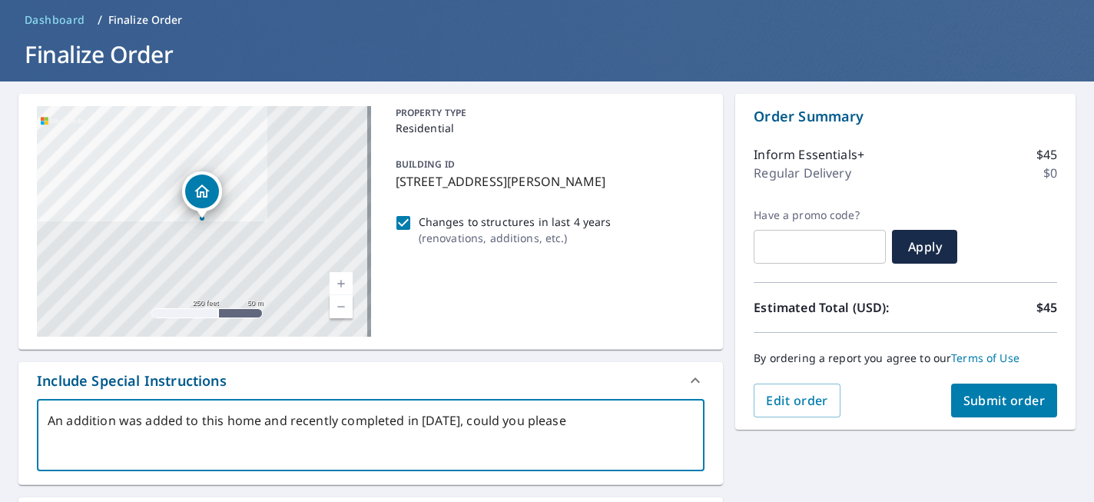
type textarea "x"
type textarea "An addition was added to this home and recently completed in [DATE], could you …"
type textarea "x"
type textarea "An addition was added to this home and recently completed in [DATE], could you …"
type textarea "x"
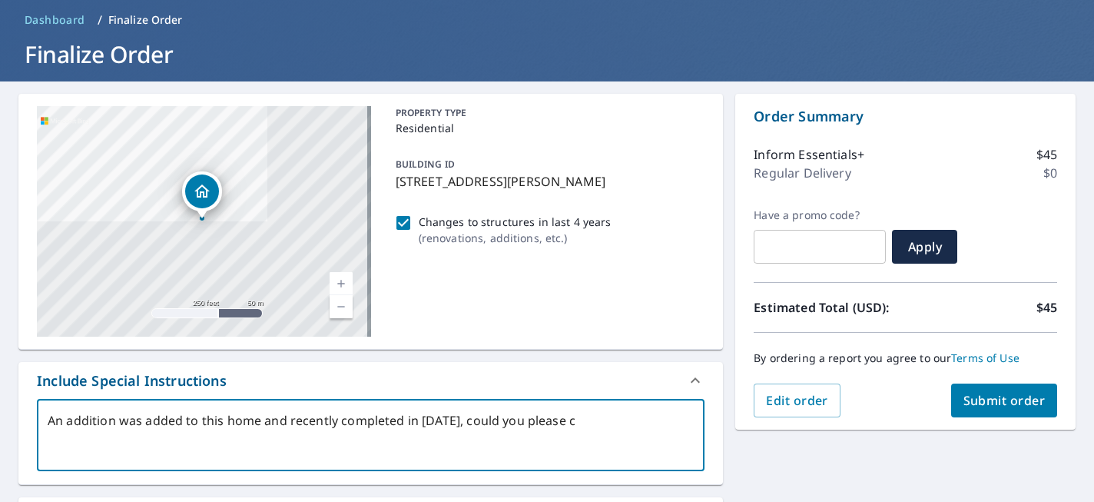
type textarea "An addition was added to this home and recently completed in [DATE], could you …"
type textarea "x"
type textarea "An addition was added to this home and recently completed in [DATE], could you …"
type textarea "x"
type textarea "An addition was added to this home and recently completed in [DATE], could you …"
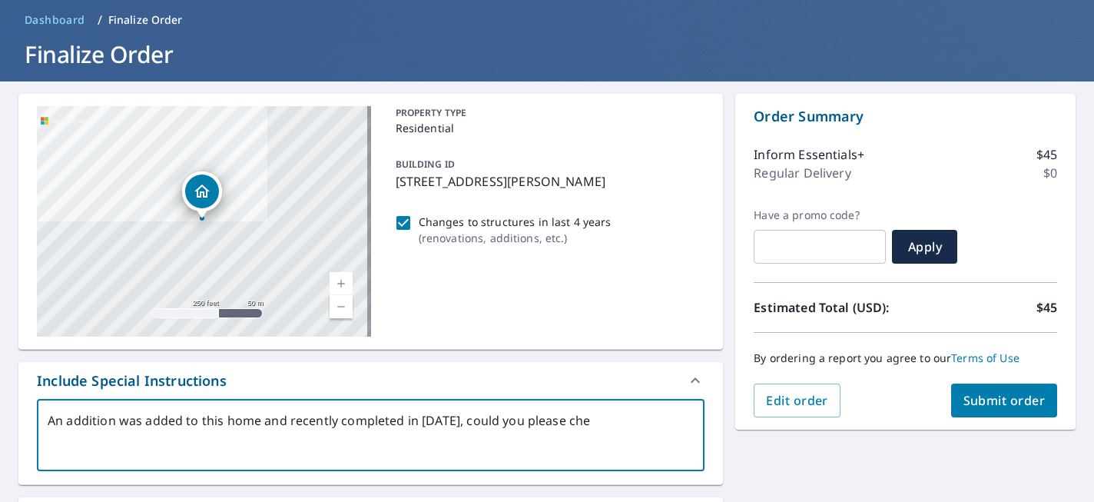
type textarea "x"
type textarea "An addition was added to this home and recently completed in [DATE], could you …"
type textarea "x"
type textarea "An addition was added to this home and recently completed in [DATE], could you …"
type textarea "x"
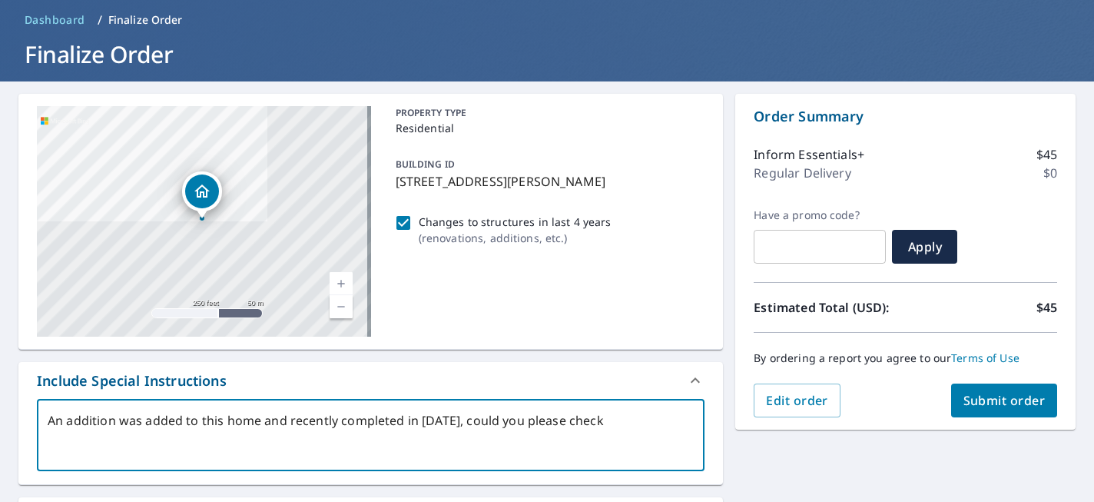
type textarea "An addition was added to this home and recently completed in [DATE], could you …"
type textarea "x"
type textarea "An addition was added to this home and recently completed in [DATE], could you …"
click at [988, 398] on span "Submit order" at bounding box center [1005, 400] width 82 height 17
